Goal: Information Seeking & Learning: Learn about a topic

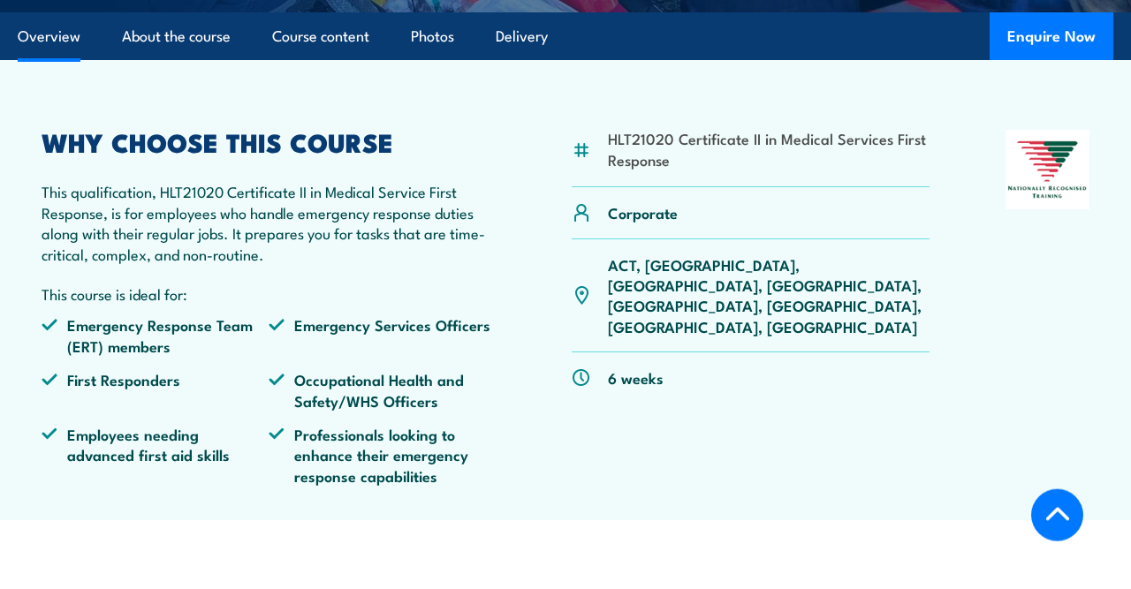
scroll to position [518, 0]
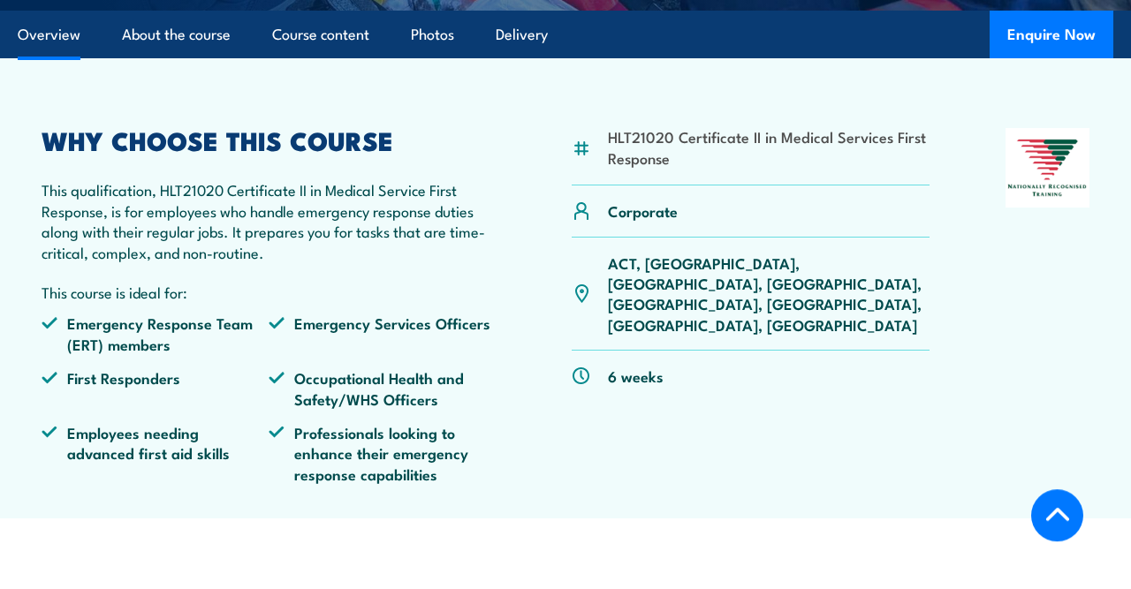
click at [391, 217] on p "This qualification, HLT21020 Certificate II in Medical Service First Response, …" at bounding box center [269, 220] width 454 height 83
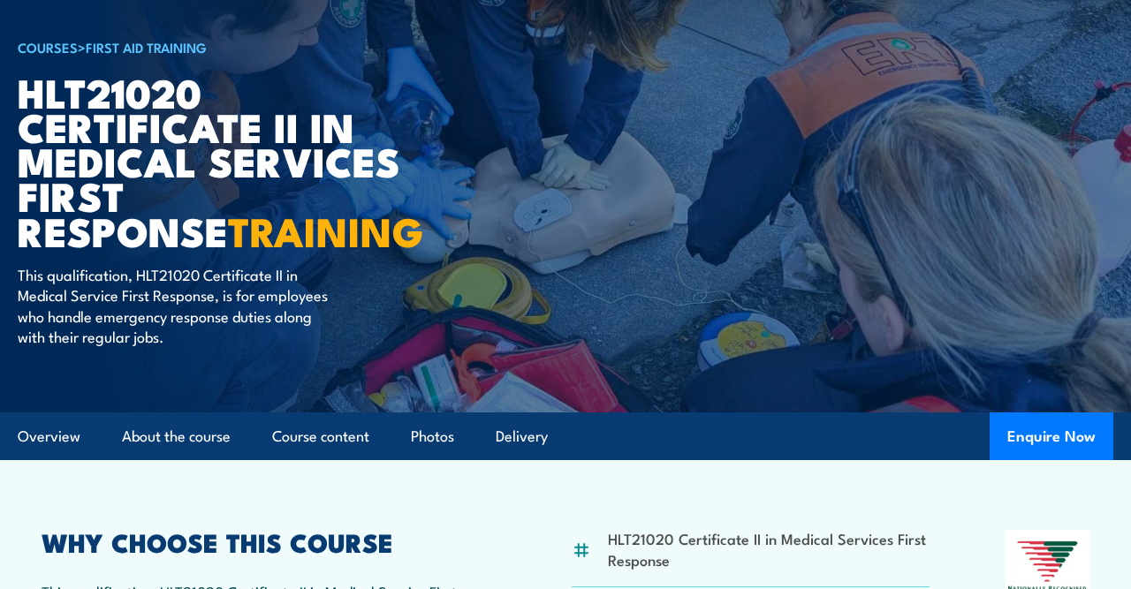
scroll to position [0, 0]
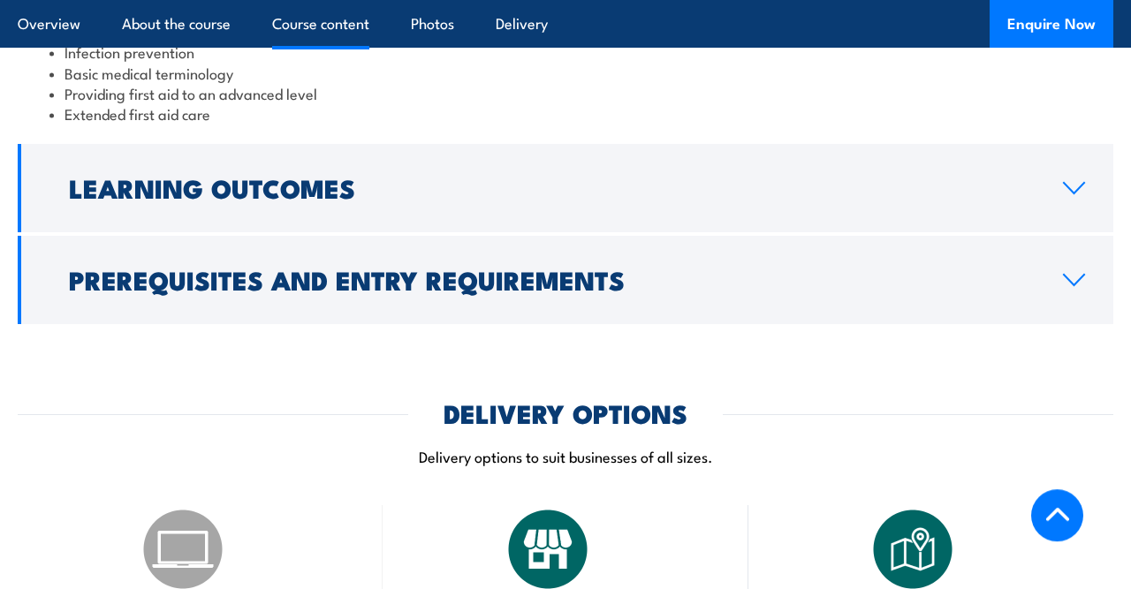
click at [767, 258] on link "Prerequisites and Entry Requirements" at bounding box center [566, 280] width 1096 height 88
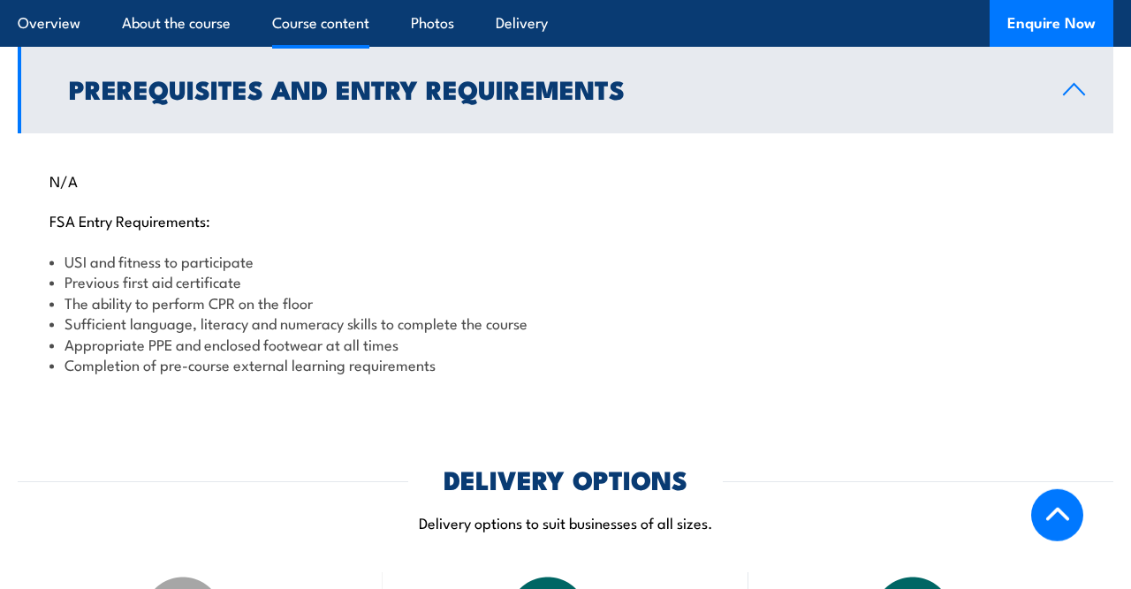
scroll to position [1703, 0]
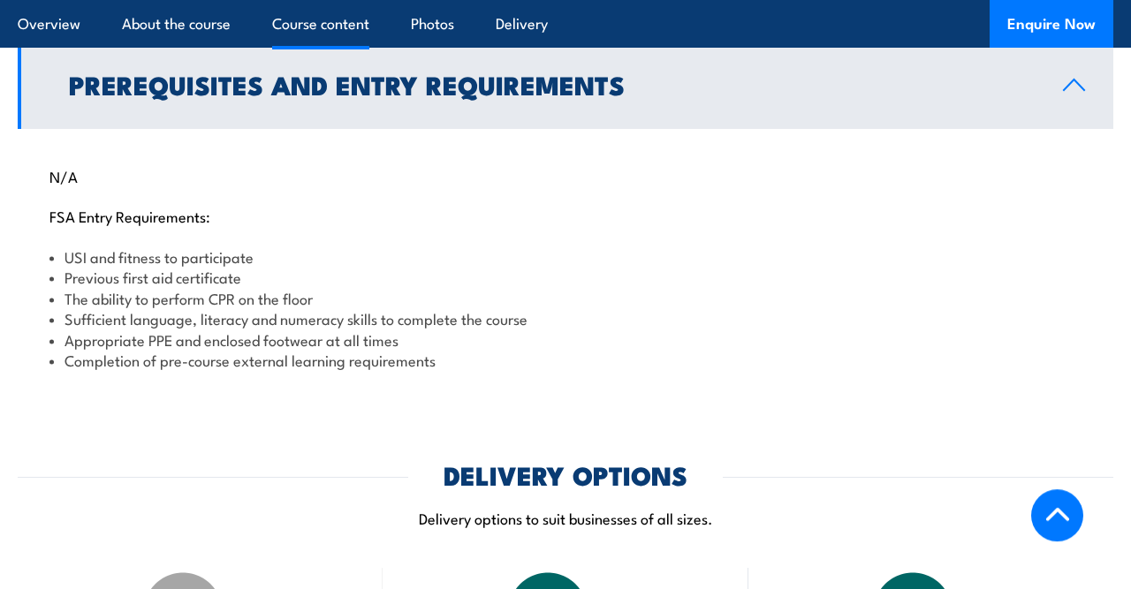
click at [377, 330] on li "Appropriate PPE and enclosed footwear at all times" at bounding box center [565, 340] width 1032 height 20
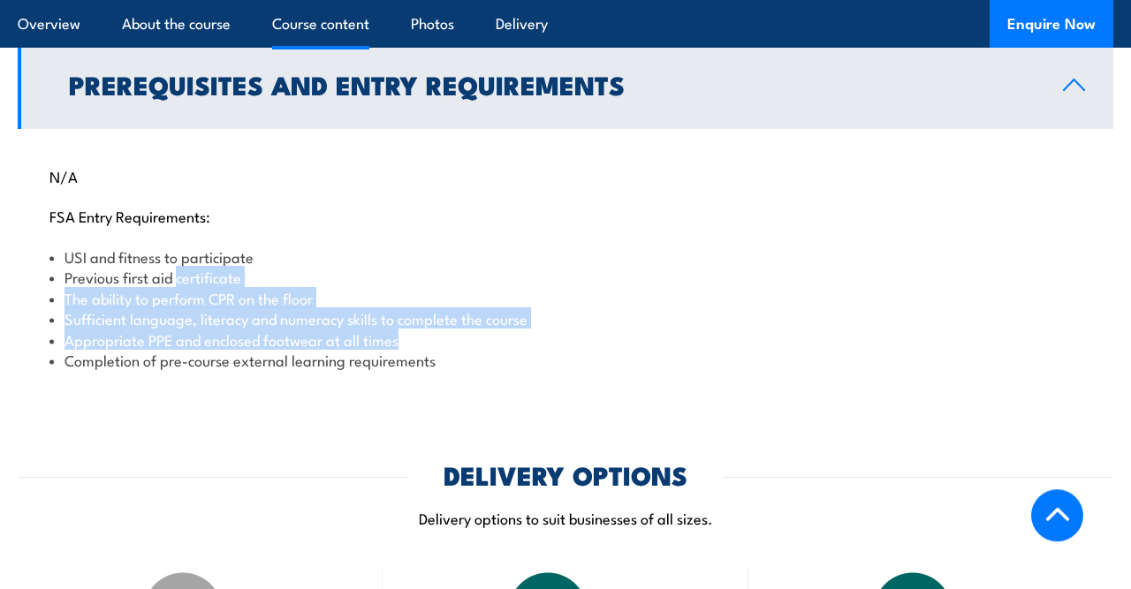
drag, startPoint x: 377, startPoint y: 329, endPoint x: 399, endPoint y: 270, distance: 62.9
click at [399, 270] on ul "USI and fitness to participate Previous first aid certificate The ability to pe…" at bounding box center [565, 309] width 1032 height 124
click at [399, 270] on li "Previous first aid certificate" at bounding box center [565, 277] width 1032 height 20
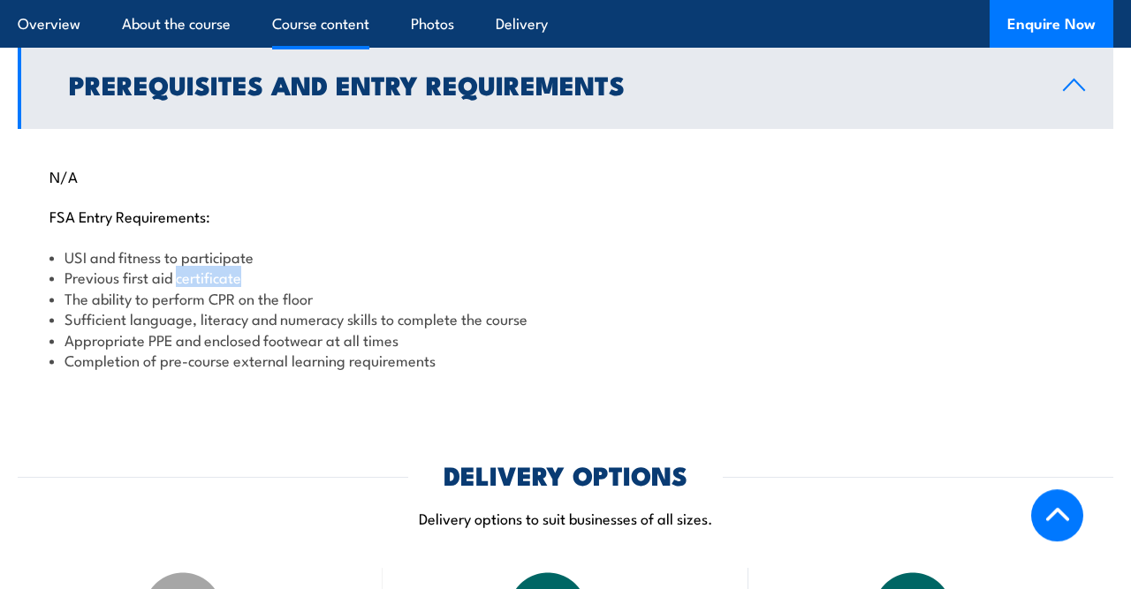
click at [399, 270] on li "Previous first aid certificate" at bounding box center [565, 277] width 1032 height 20
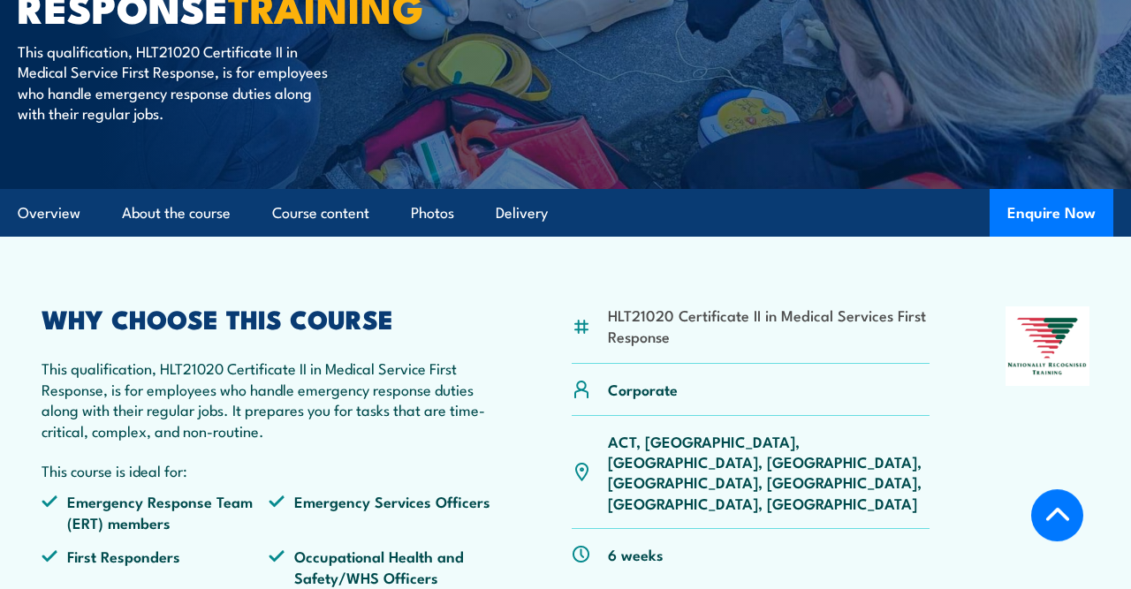
scroll to position [340, 0]
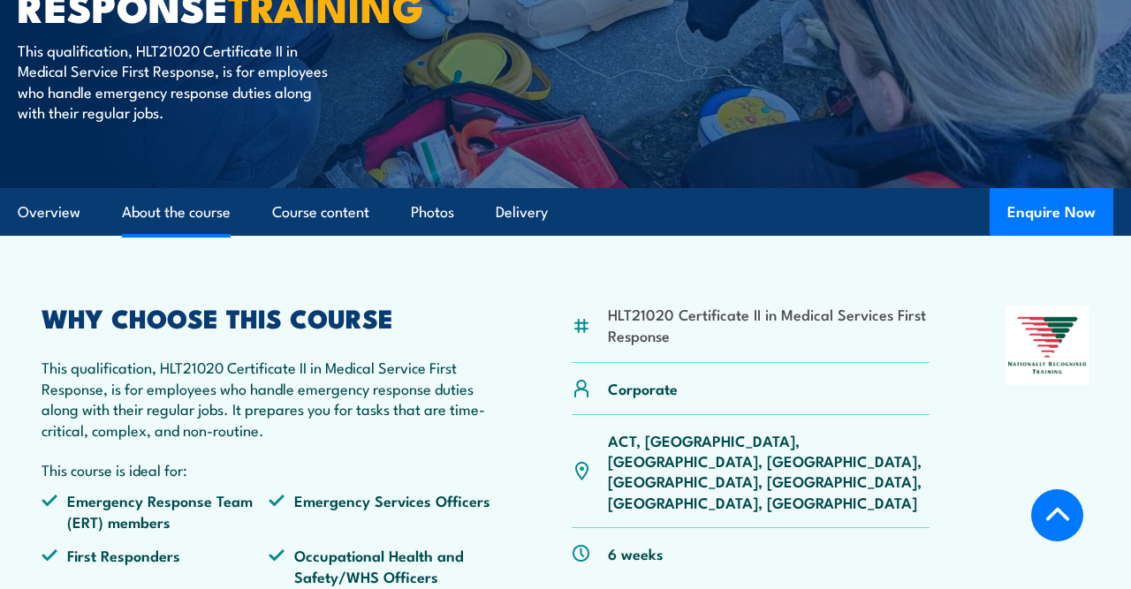
click at [217, 194] on link "About the course" at bounding box center [176, 212] width 109 height 47
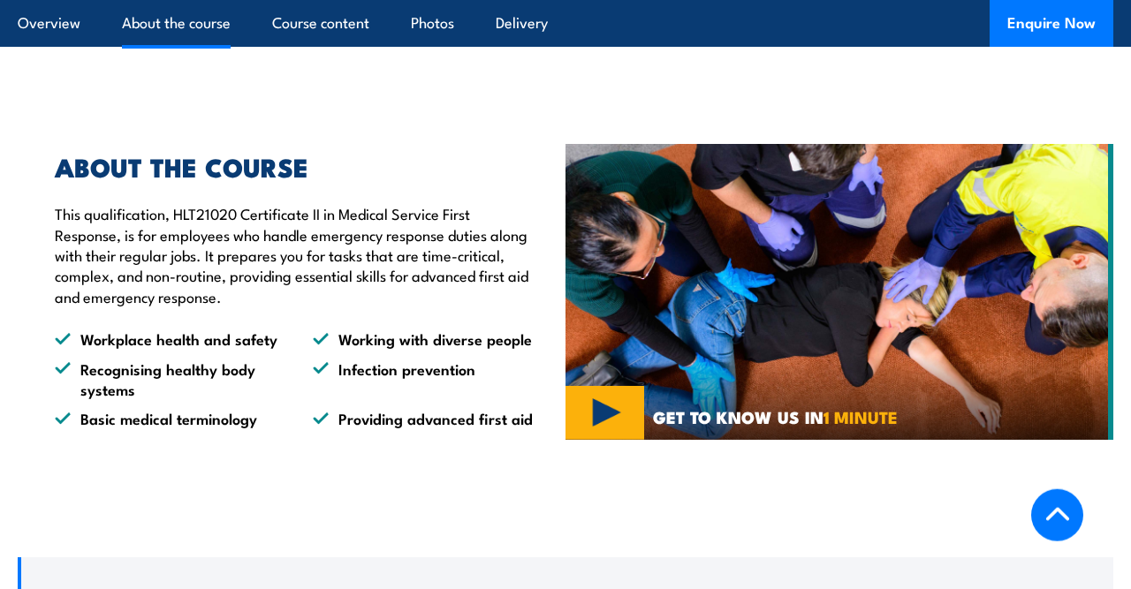
scroll to position [1003, 0]
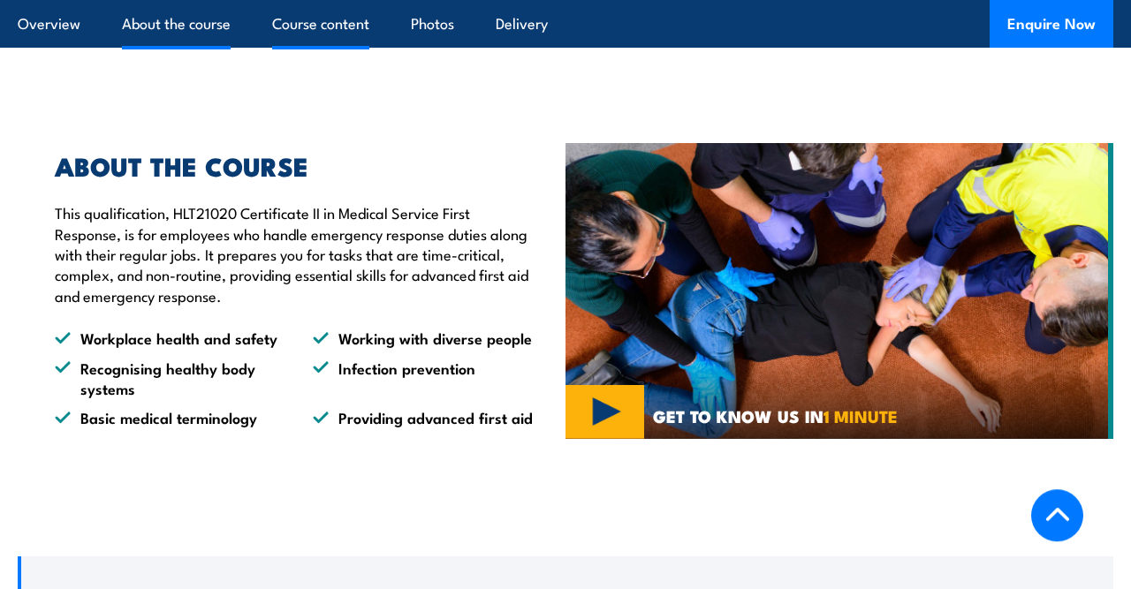
click at [324, 28] on link "Course content" at bounding box center [320, 23] width 97 height 47
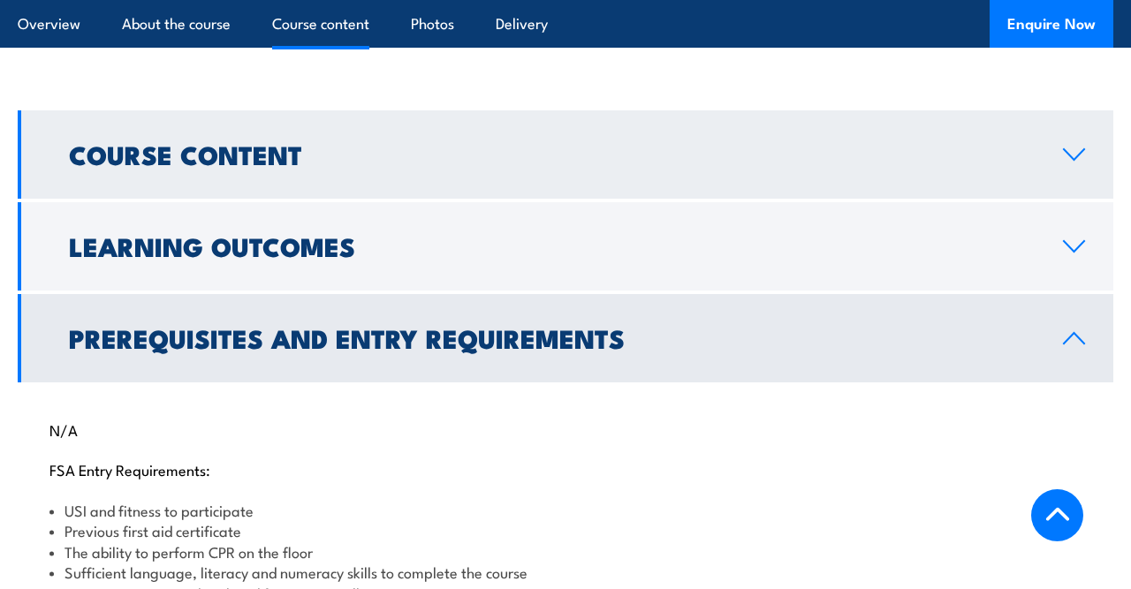
click at [358, 160] on h2 "Course Content" at bounding box center [552, 153] width 966 height 23
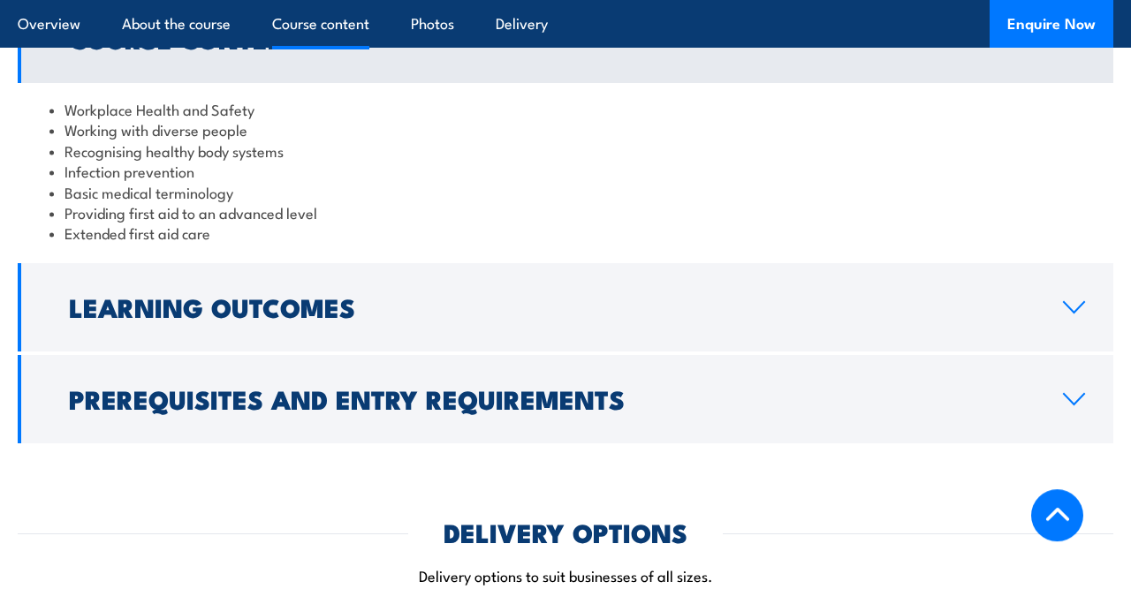
scroll to position [1568, 0]
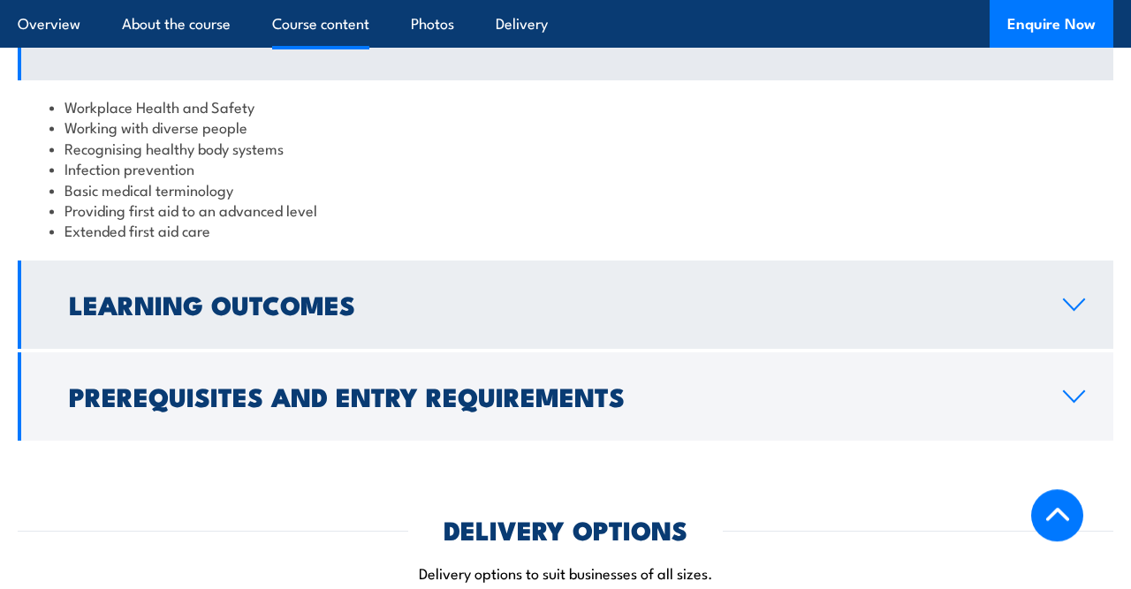
click at [381, 272] on link "Learning Outcomes" at bounding box center [566, 305] width 1096 height 88
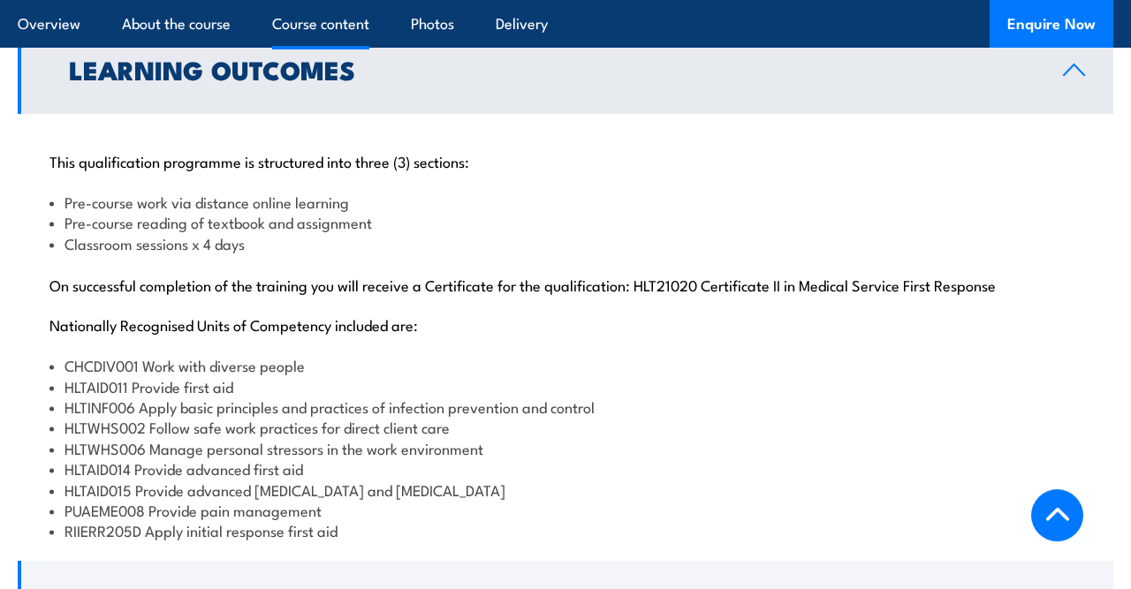
scroll to position [1627, 0]
click at [344, 252] on li "Classroom sessions x 4 days" at bounding box center [565, 242] width 1032 height 20
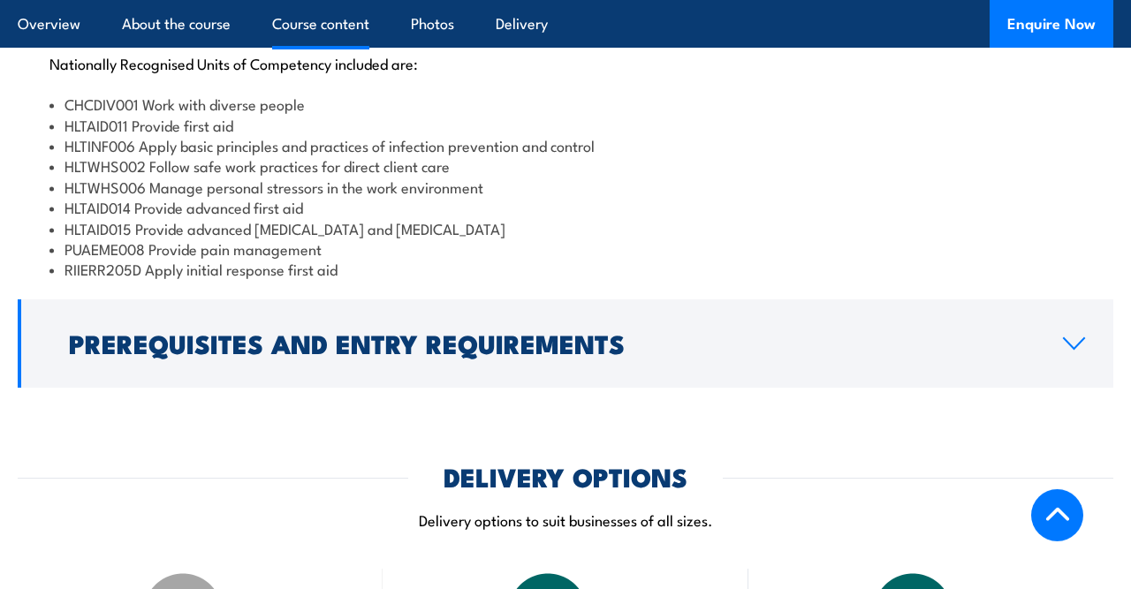
scroll to position [1893, 0]
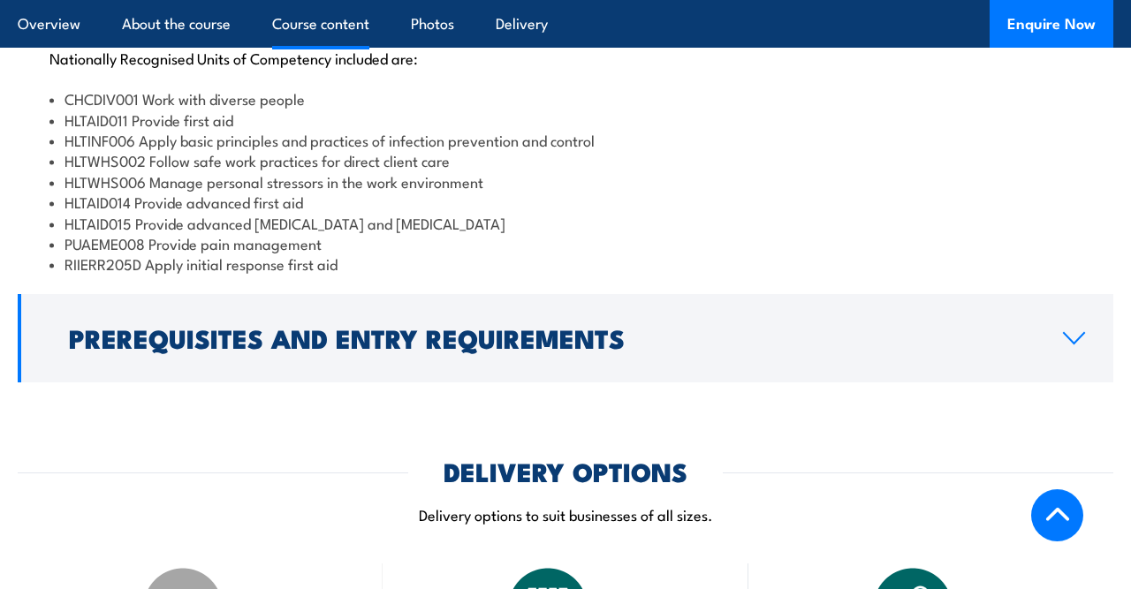
click at [397, 391] on div "COURSES > First Aid Training HLT21020 Certificate II in Medical Services First …" at bounding box center [565, 219] width 1131 height 4226
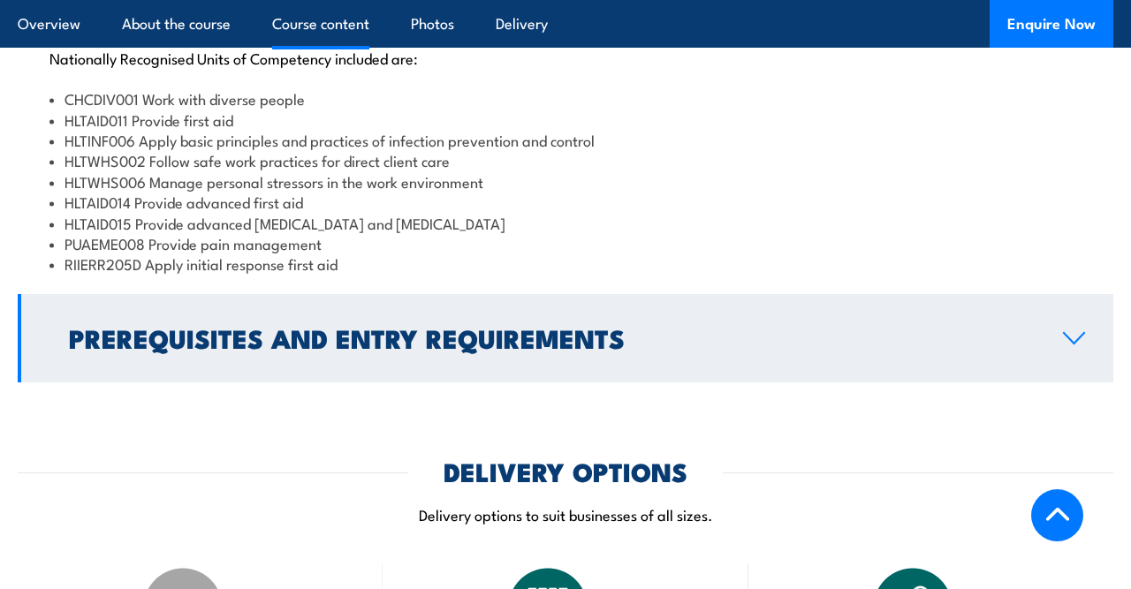
click at [393, 342] on h2 "Prerequisites and Entry Requirements" at bounding box center [552, 337] width 966 height 23
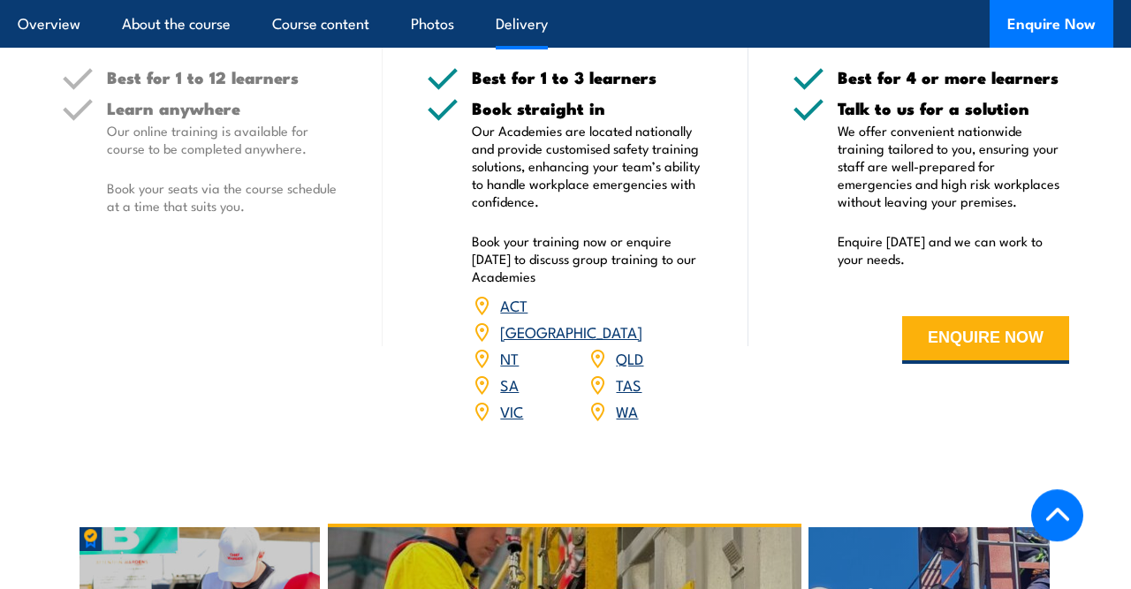
scroll to position [2205, 0]
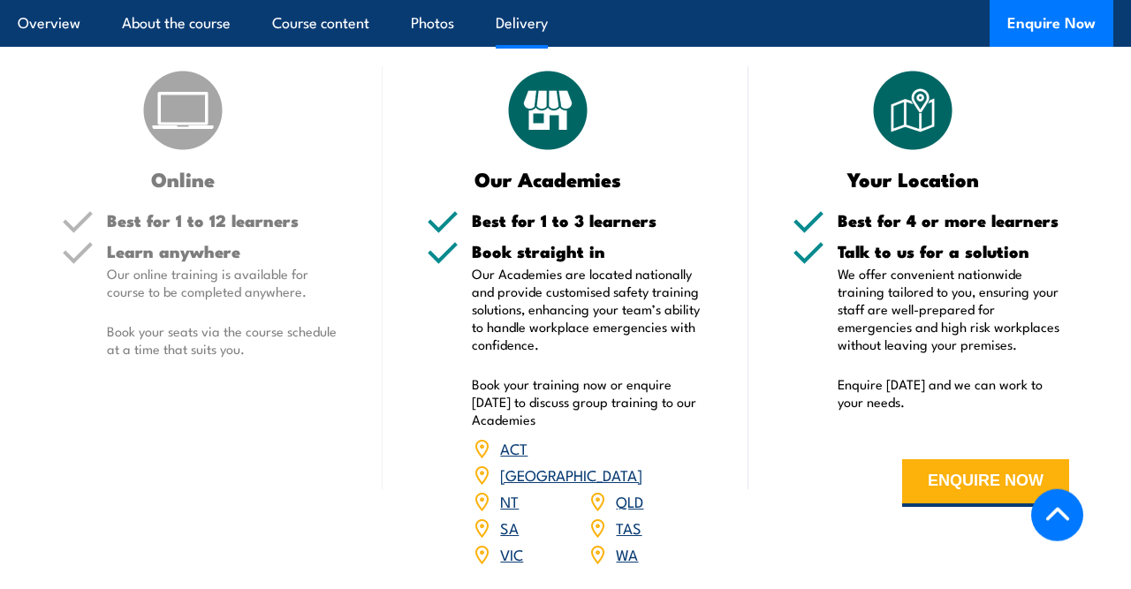
click at [520, 9] on link "Delivery" at bounding box center [522, 23] width 52 height 47
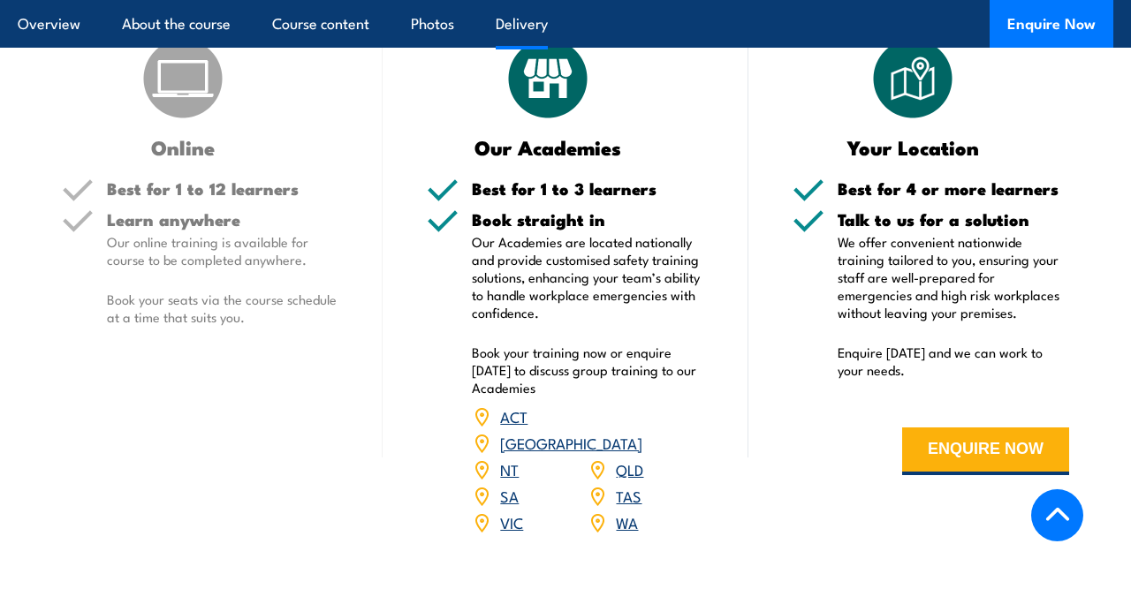
scroll to position [2237, 0]
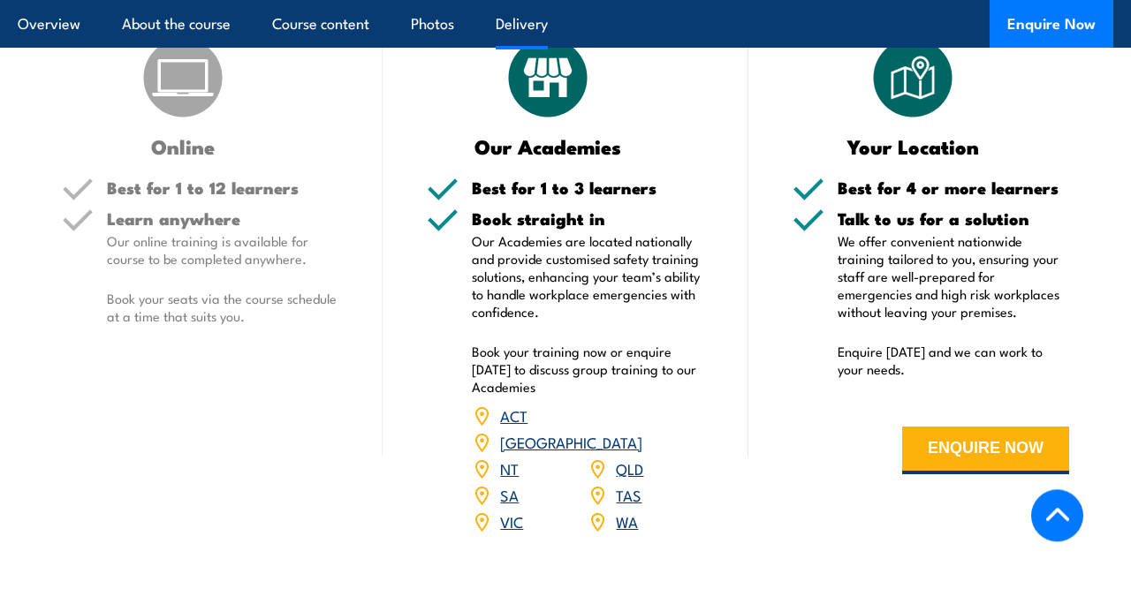
click at [514, 511] on link "VIC" at bounding box center [511, 521] width 23 height 21
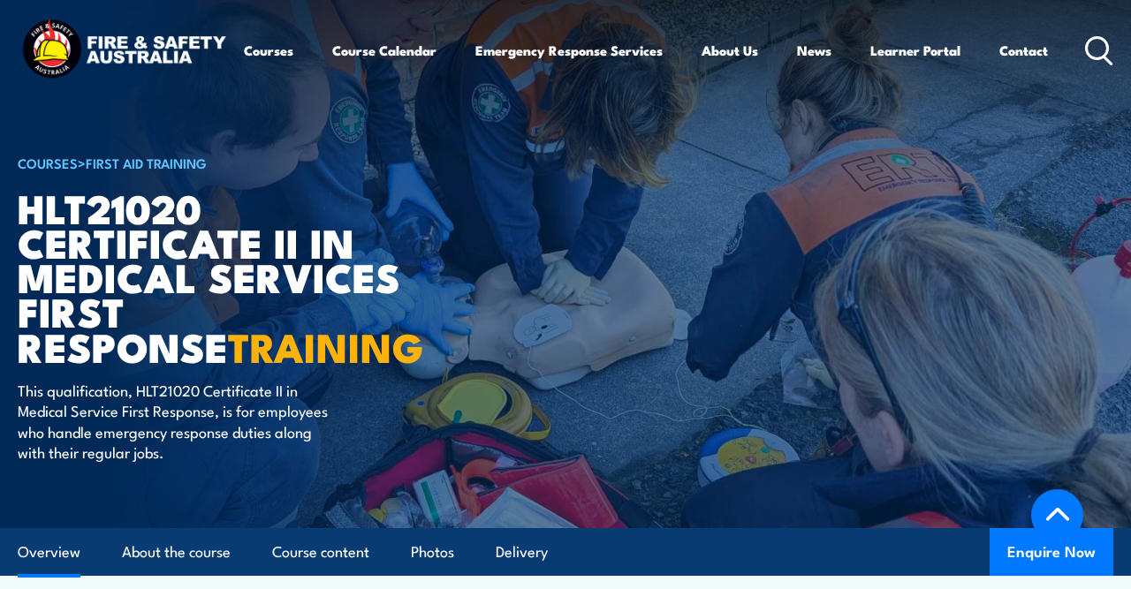
scroll to position [451, 0]
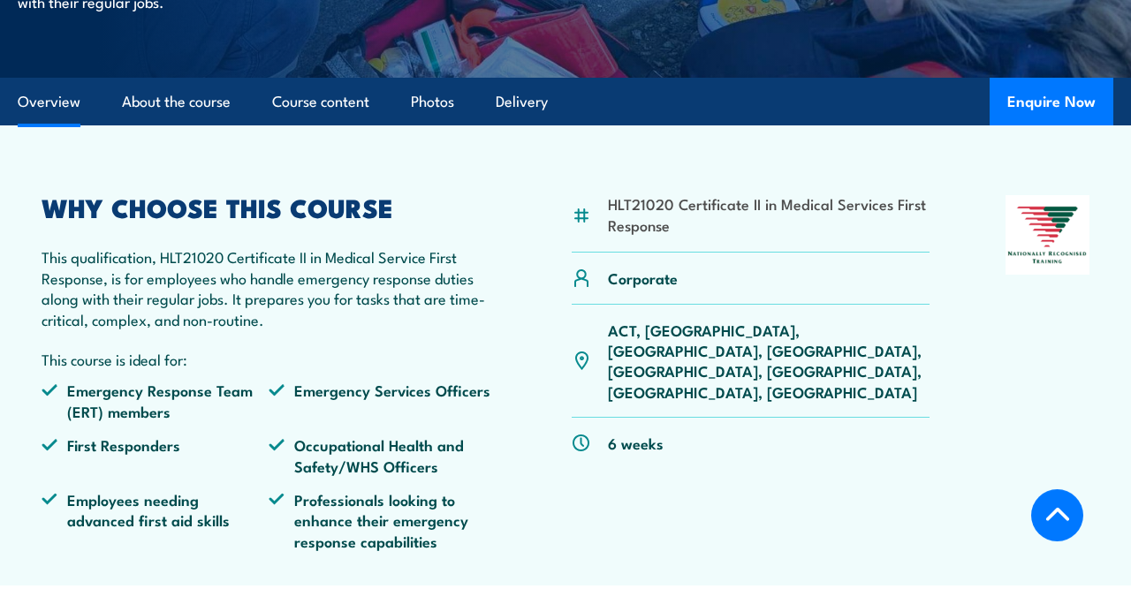
click at [307, 250] on p "This qualification, HLT21020 Certificate II in Medical Service First Response, …" at bounding box center [269, 288] width 454 height 83
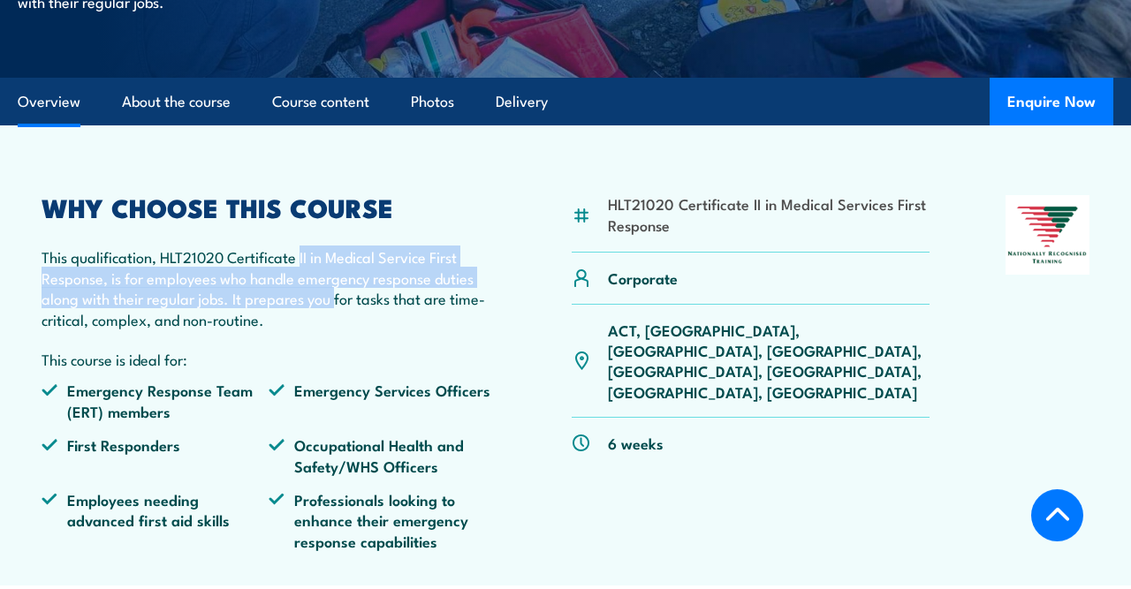
drag, startPoint x: 307, startPoint y: 250, endPoint x: 323, endPoint y: 308, distance: 59.6
click at [323, 308] on p "This qualification, HLT21020 Certificate II in Medical Service First Response, …" at bounding box center [269, 288] width 454 height 83
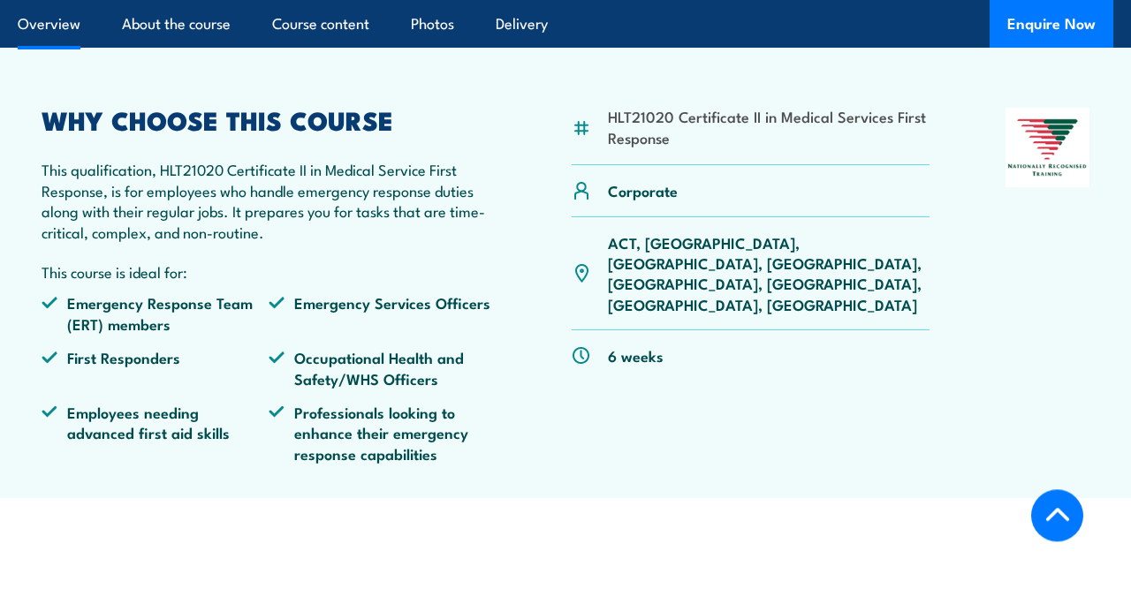
scroll to position [540, 0]
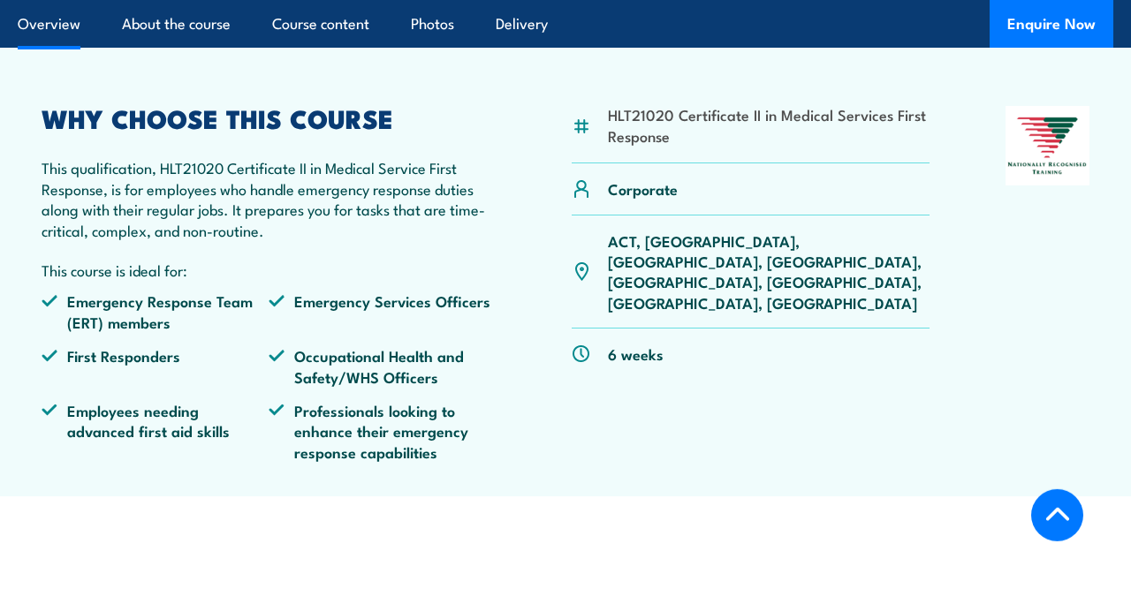
click at [323, 278] on p "This course is ideal for:" at bounding box center [269, 270] width 454 height 20
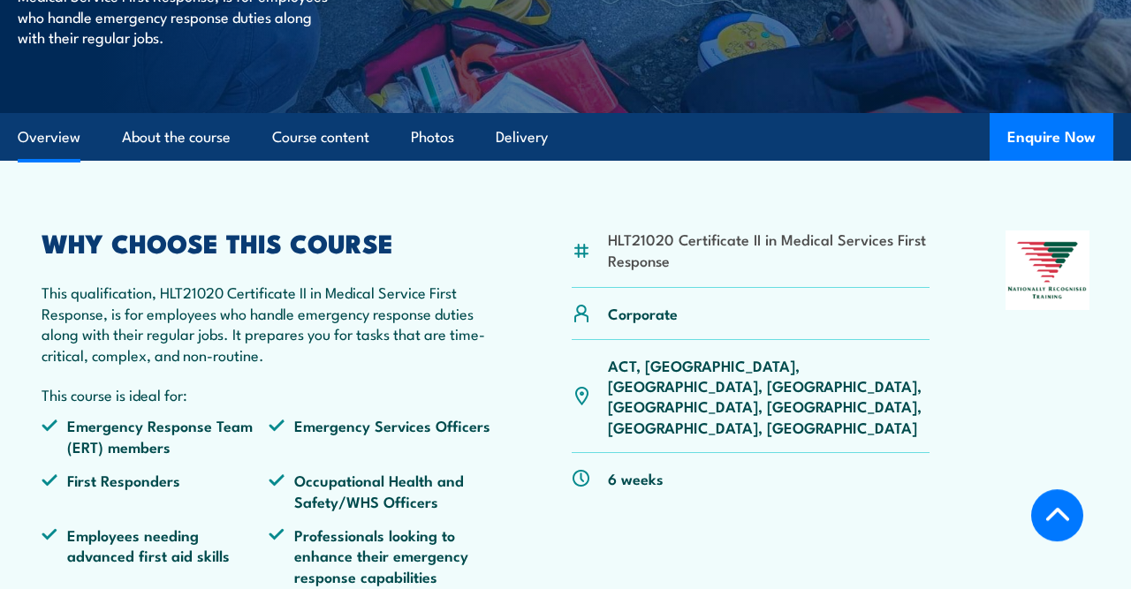
scroll to position [373, 0]
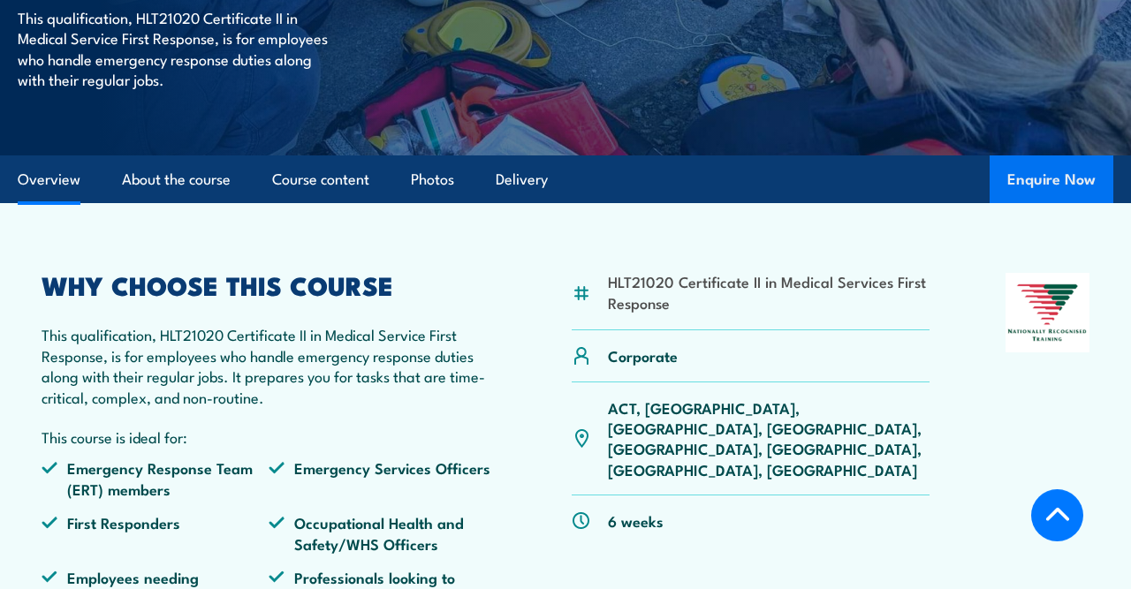
click at [1052, 183] on button "Enquire Now" at bounding box center [1052, 180] width 124 height 48
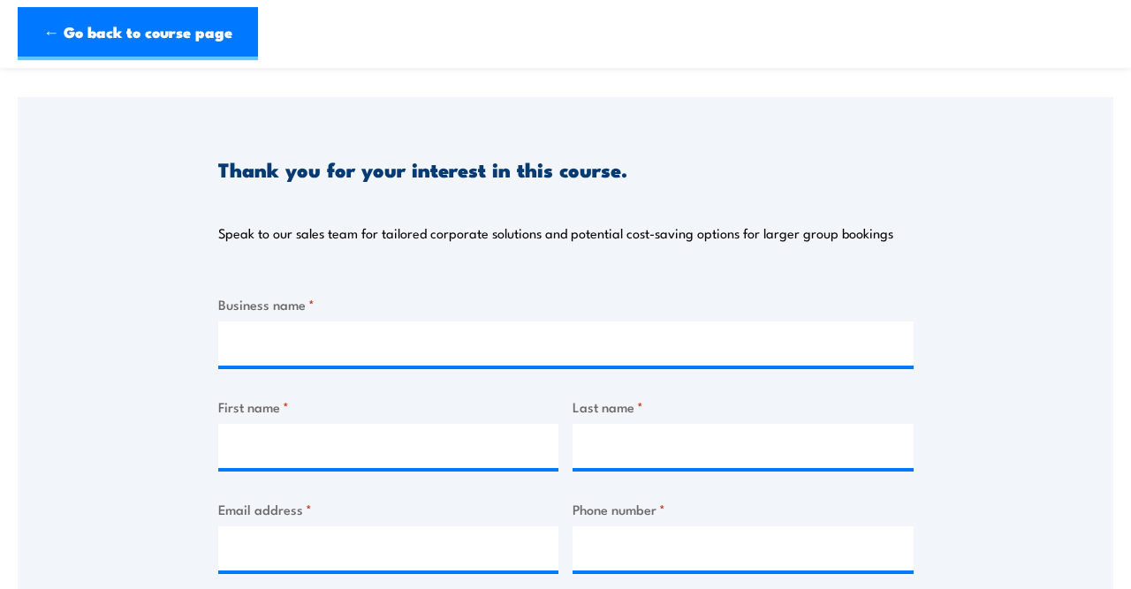
scroll to position [154, 0]
click at [524, 200] on div "Thank you for your interest in this course. Speak to our sales team for tailore…" at bounding box center [565, 180] width 695 height 167
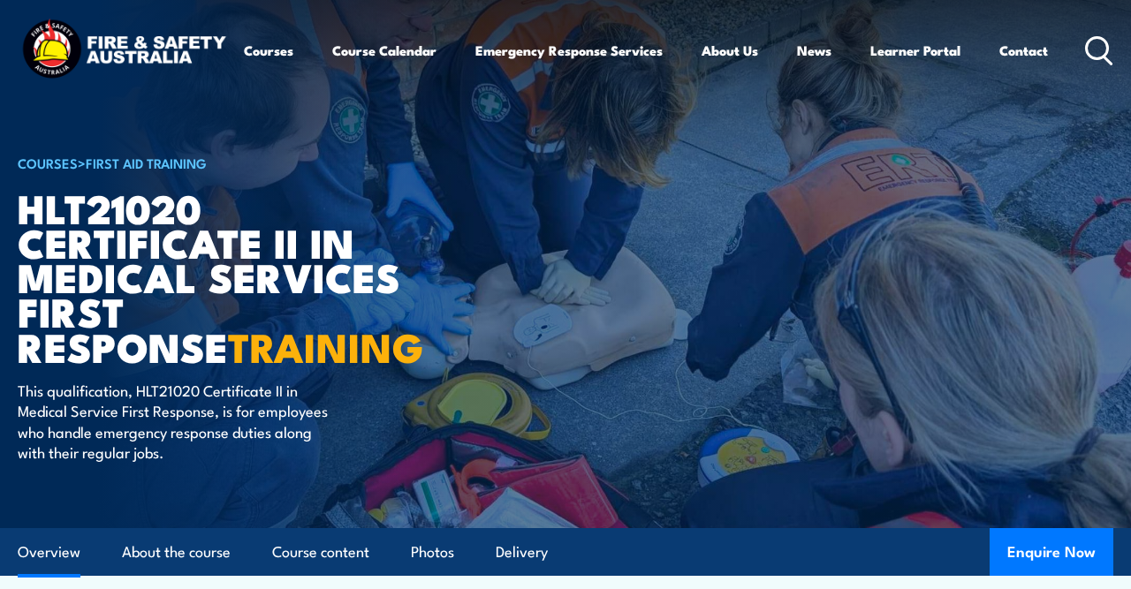
scroll to position [372, 0]
